Goal: Transaction & Acquisition: Purchase product/service

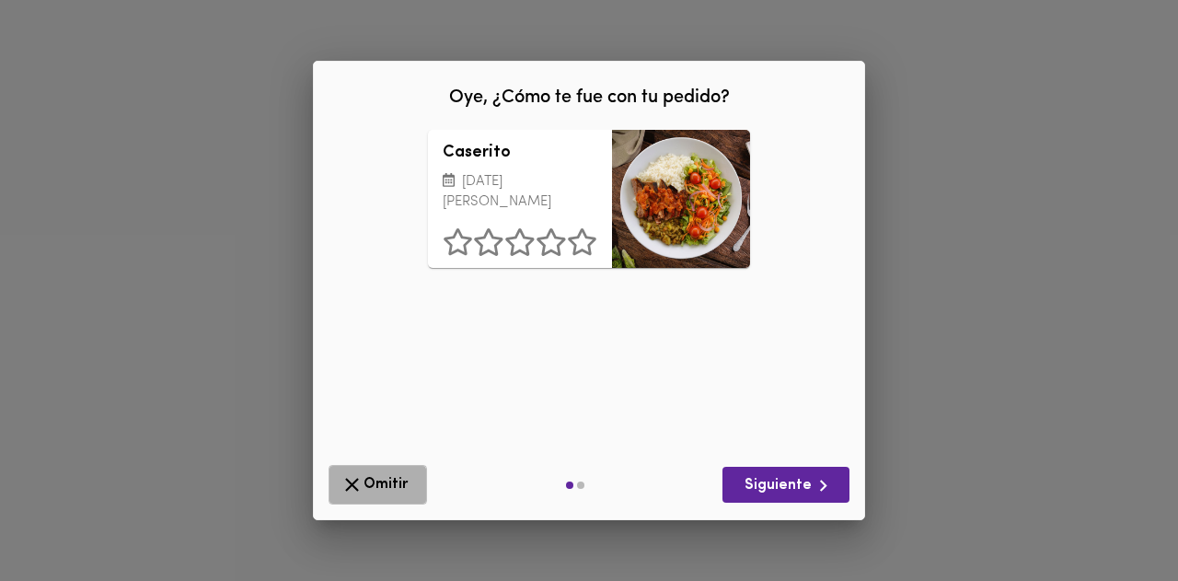
click at [365, 490] on span "Omitir" at bounding box center [378, 484] width 75 height 23
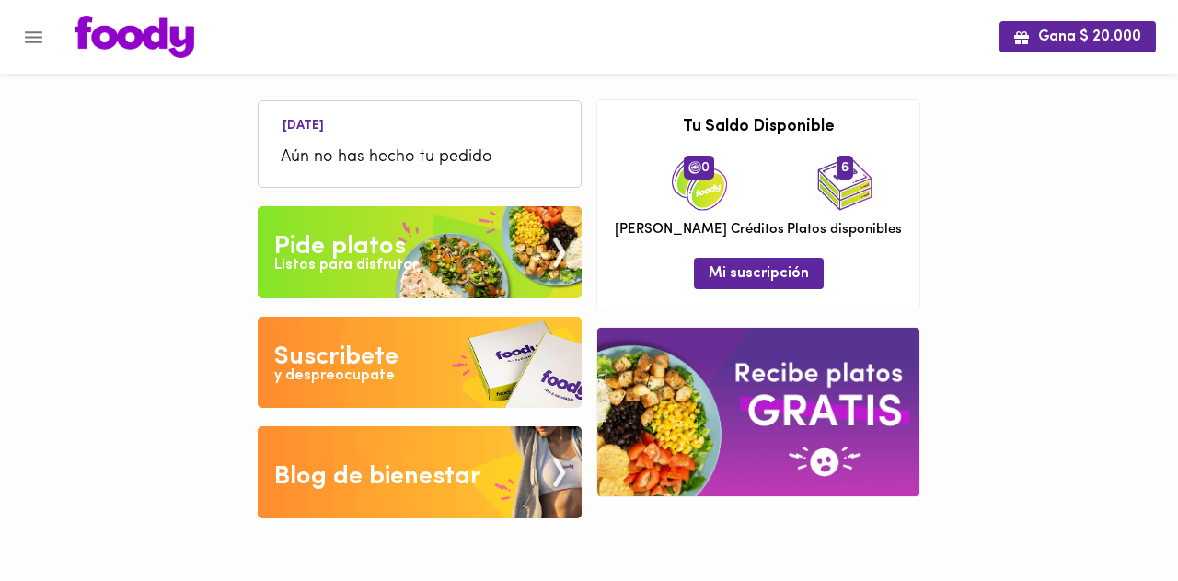
click at [397, 244] on div "Pide platos" at bounding box center [340, 246] width 132 height 37
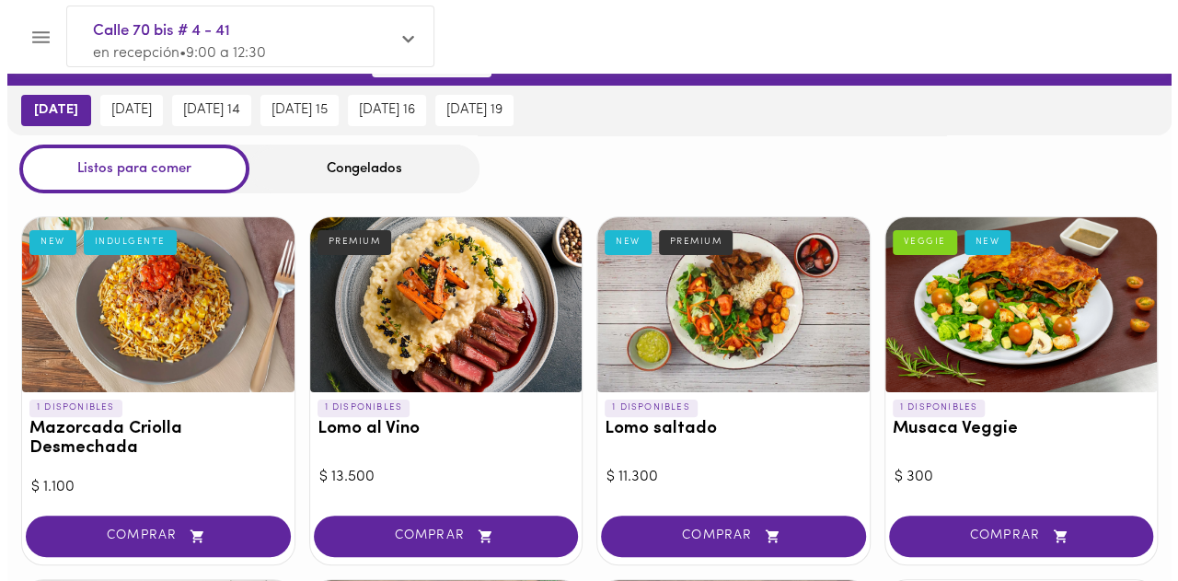
scroll to position [41, 0]
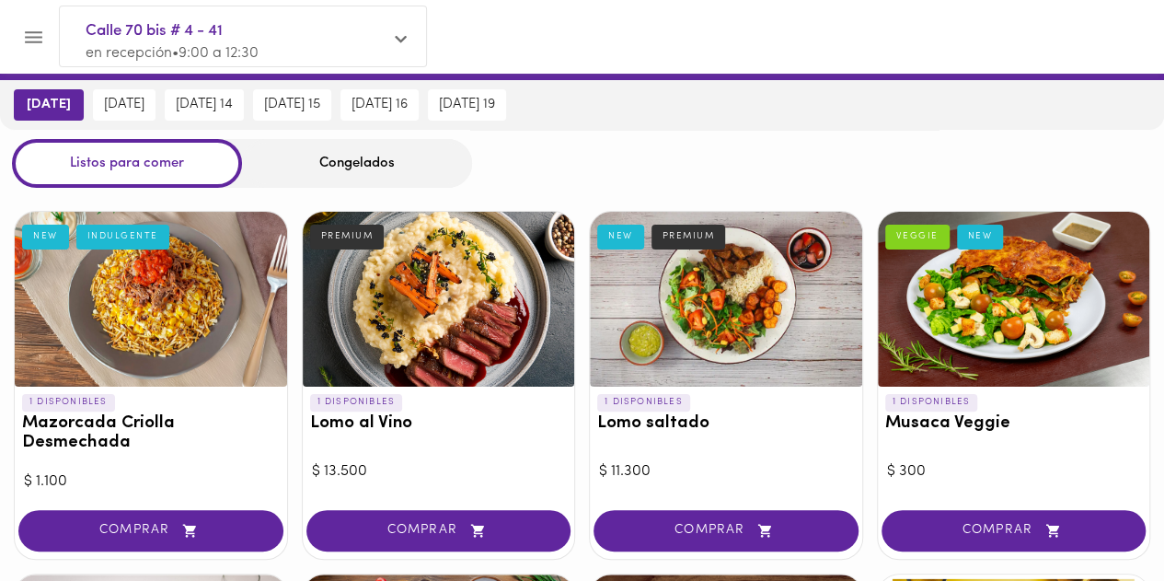
click at [503, 353] on div at bounding box center [439, 299] width 272 height 175
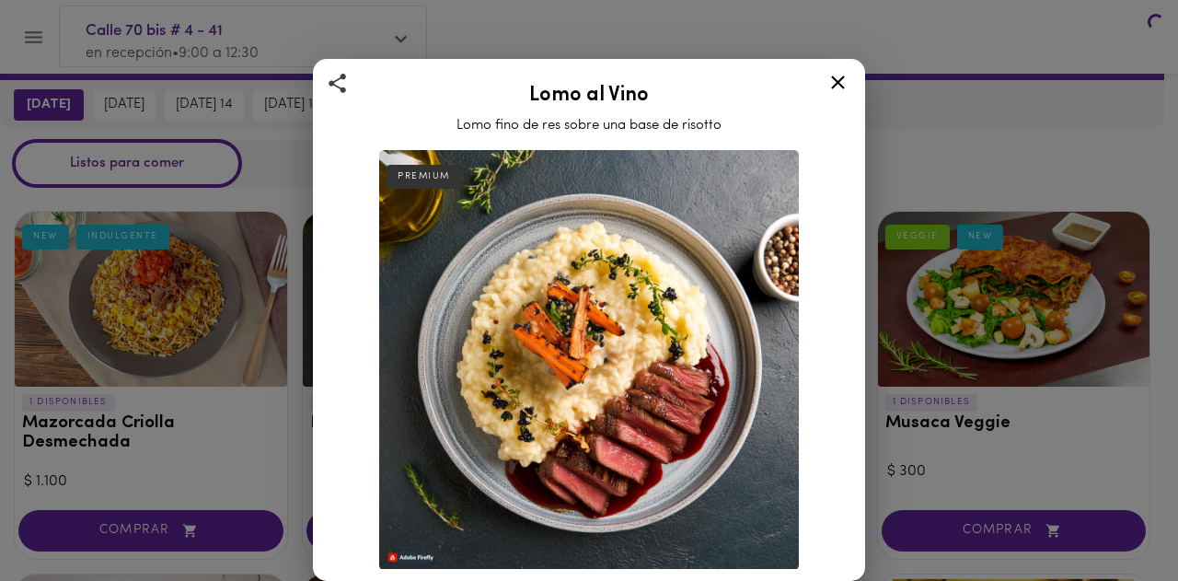
click at [503, 353] on img at bounding box center [589, 360] width 420 height 420
click at [503, 356] on img at bounding box center [589, 360] width 420 height 420
click at [837, 84] on icon at bounding box center [838, 82] width 14 height 14
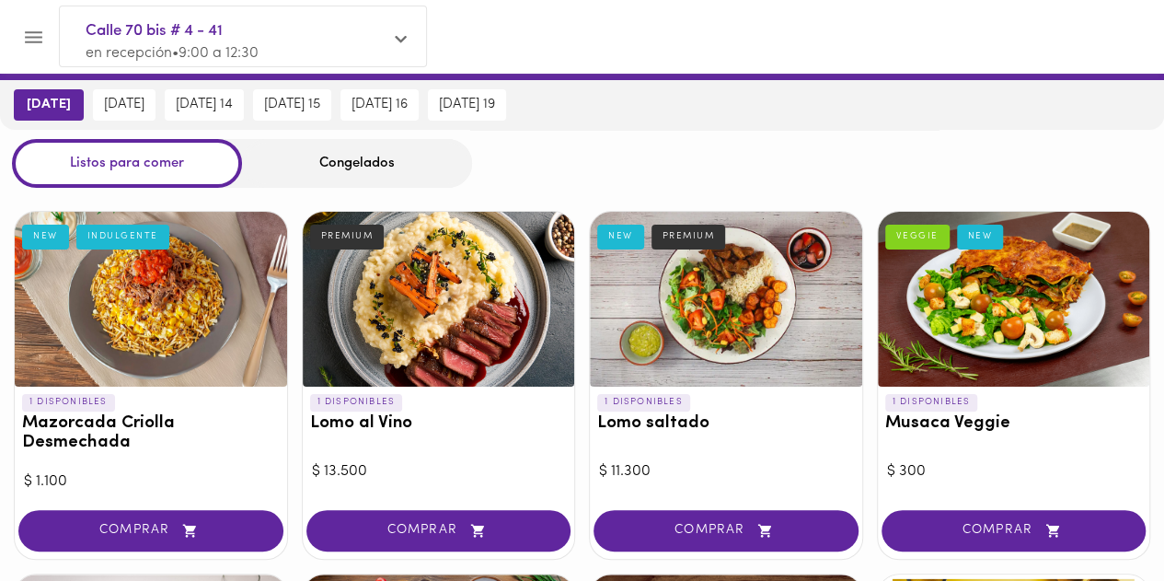
click at [1037, 337] on div at bounding box center [1014, 299] width 272 height 175
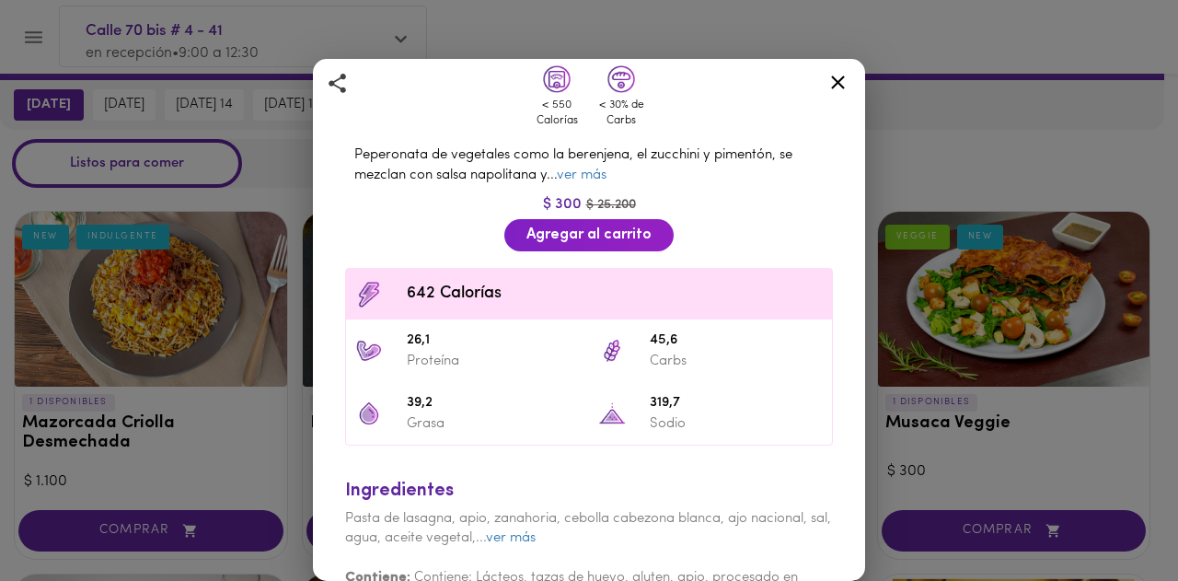
scroll to position [434, 0]
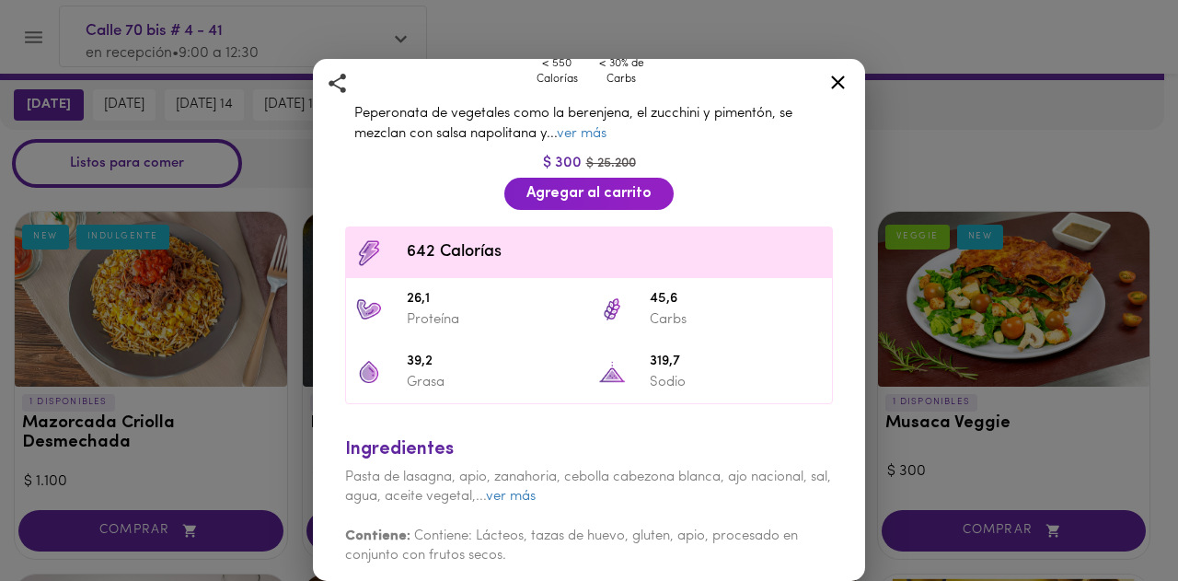
click at [841, 77] on icon at bounding box center [838, 82] width 14 height 14
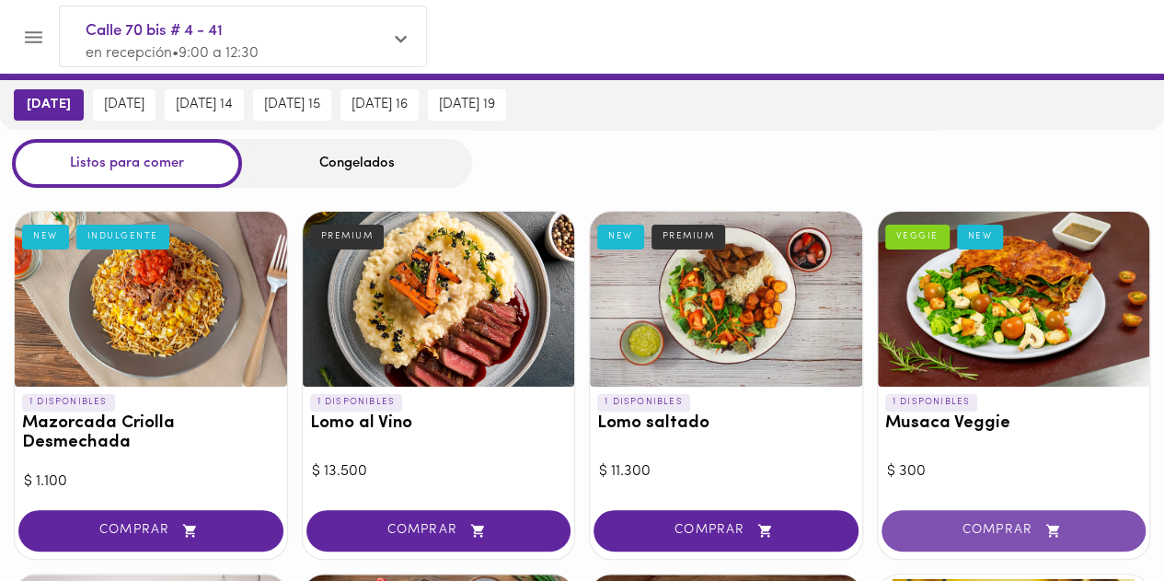
click at [974, 540] on button "COMPRAR" at bounding box center [1014, 530] width 265 height 41
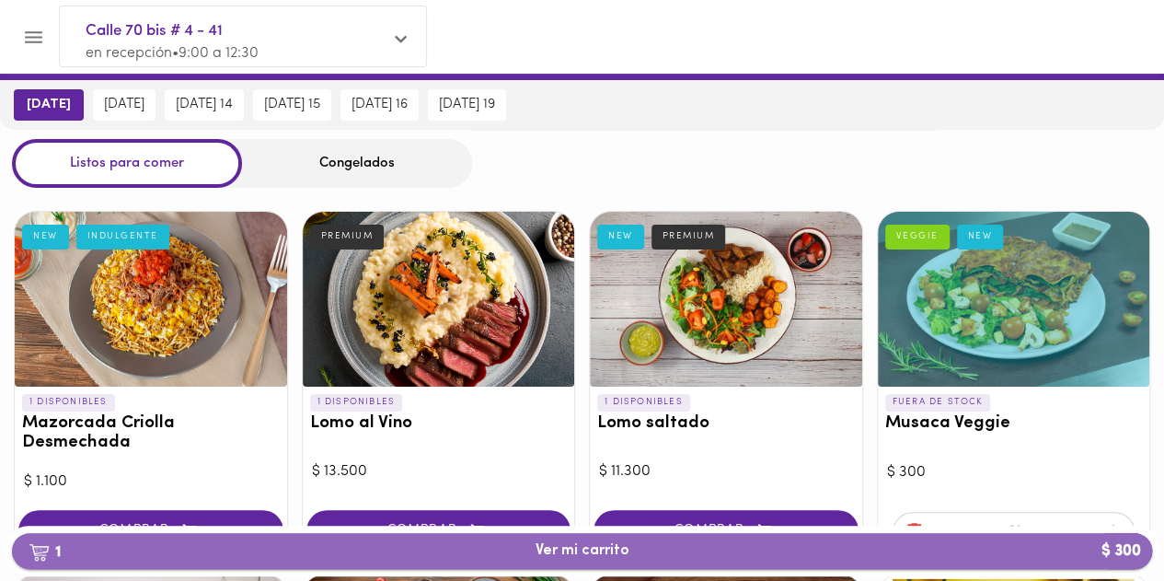
drag, startPoint x: 646, startPoint y: 555, endPoint x: 609, endPoint y: 561, distance: 37.2
click at [609, 560] on span "1 Ver mi carrito $ 300" at bounding box center [583, 550] width 94 height 17
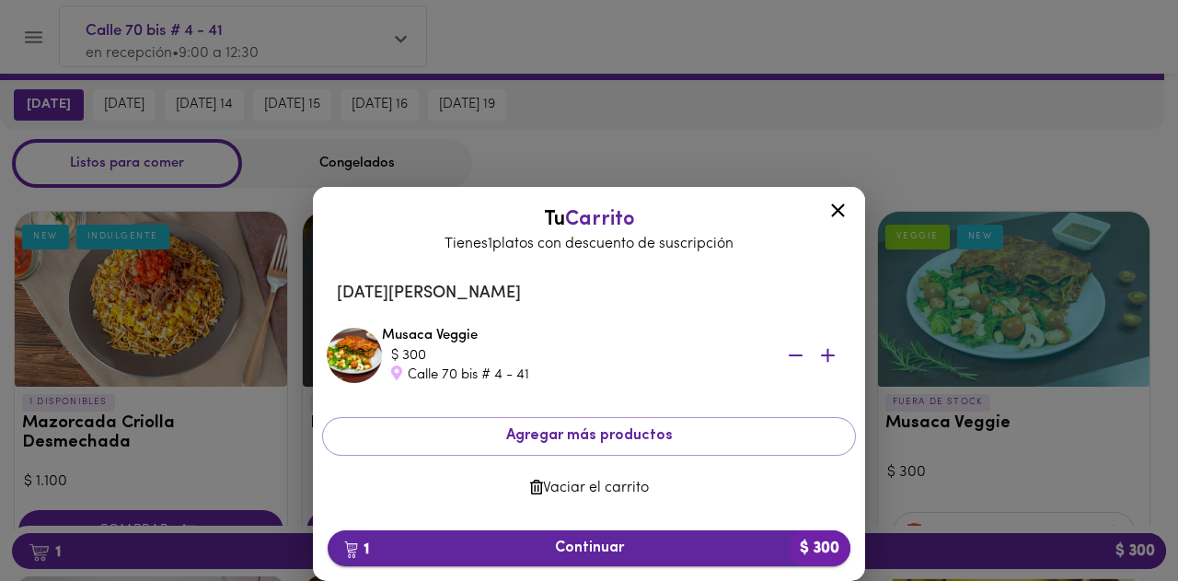
click at [614, 545] on span "1 Continuar $ 300" at bounding box center [588, 547] width 493 height 17
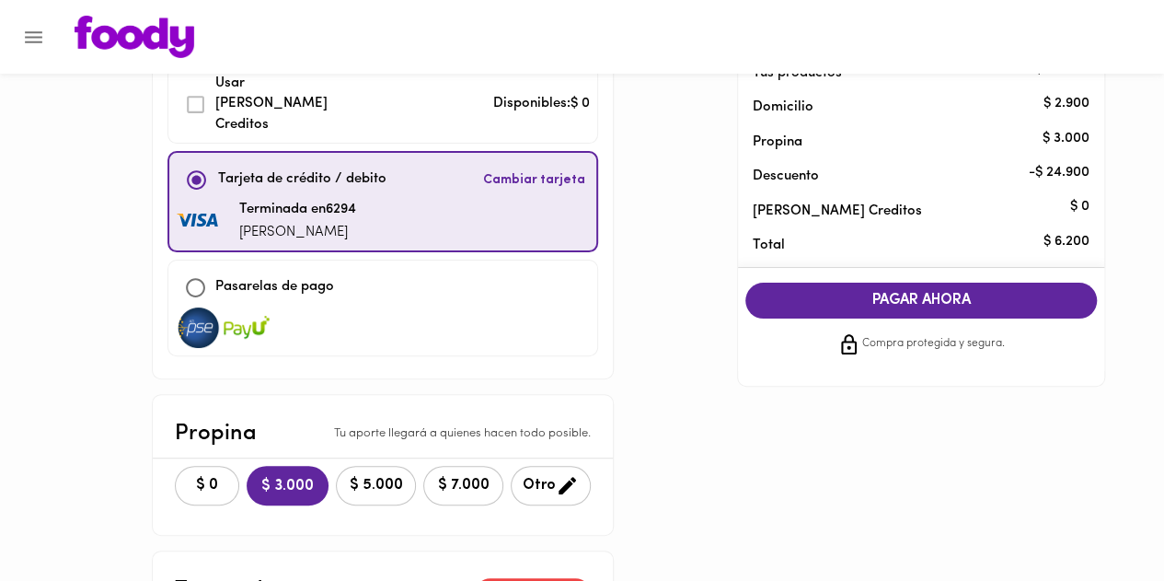
scroll to position [119, 0]
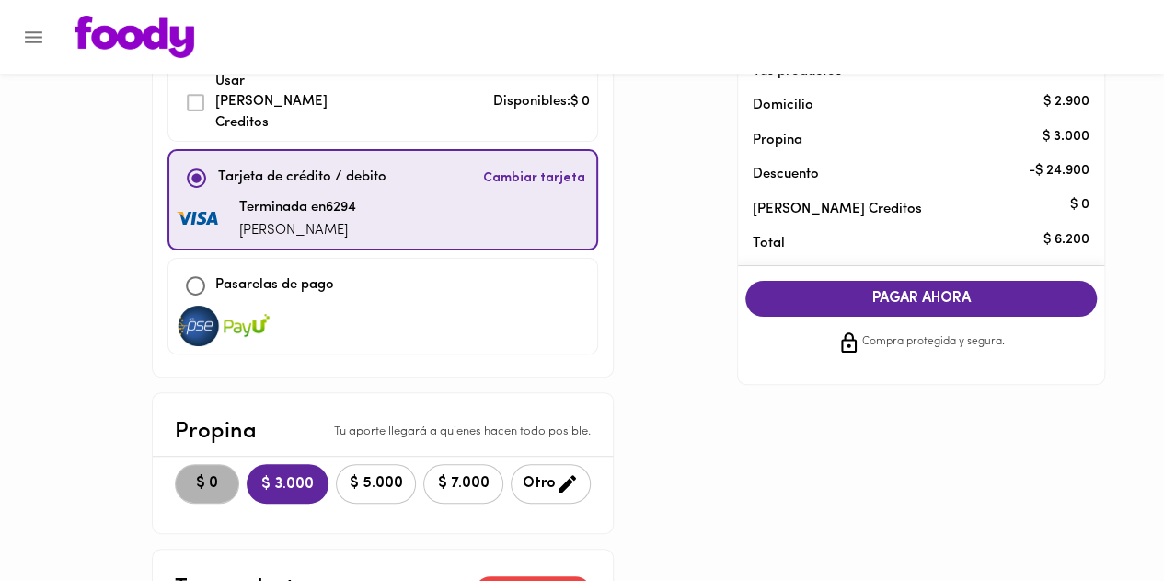
click at [214, 475] on span "$ 0" at bounding box center [207, 483] width 41 height 17
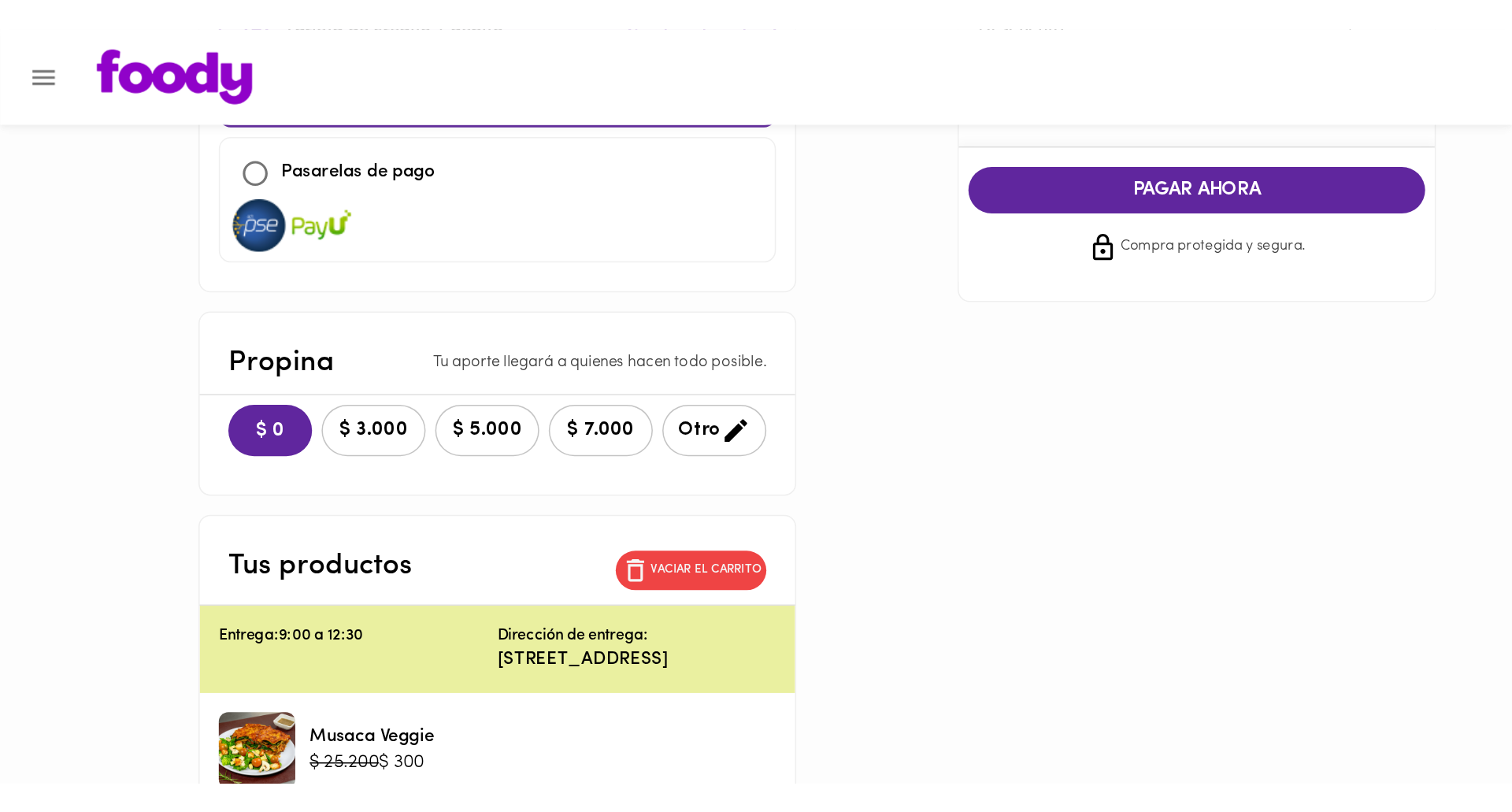
scroll to position [0, 0]
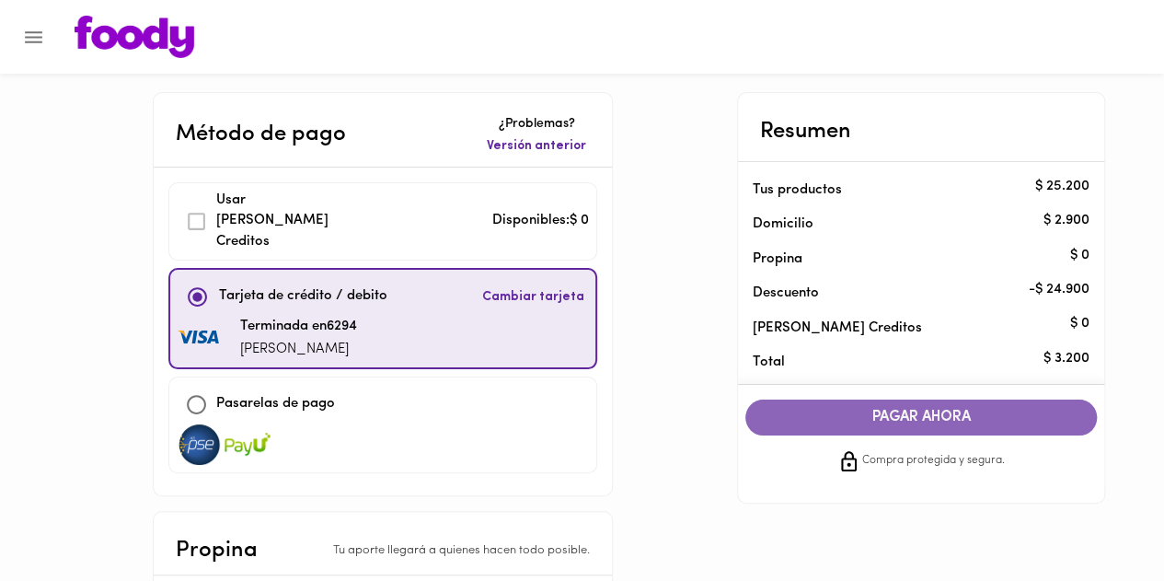
click at [914, 416] on span "PAGAR AHORA" at bounding box center [921, 417] width 315 height 17
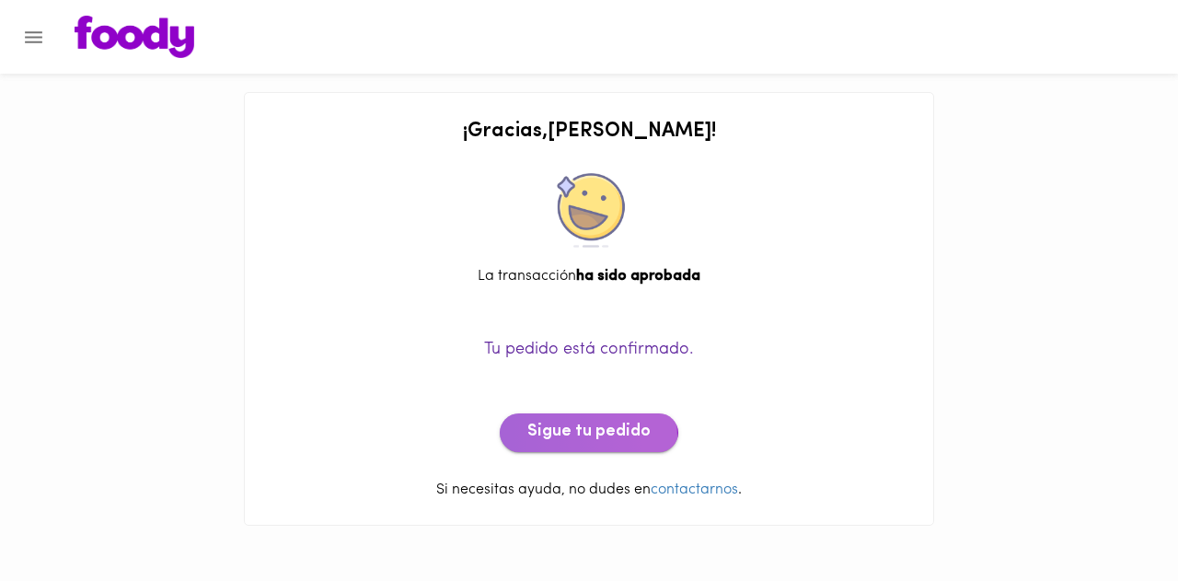
click at [565, 436] on span "Sigue tu pedido" at bounding box center [588, 433] width 123 height 20
